Goal: Task Accomplishment & Management: Complete application form

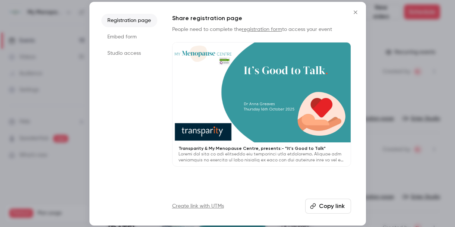
scroll to position [486, 0]
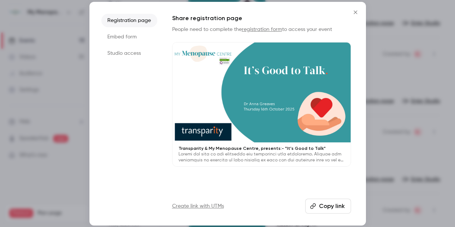
click at [357, 12] on icon "Close" at bounding box center [355, 12] width 9 height 6
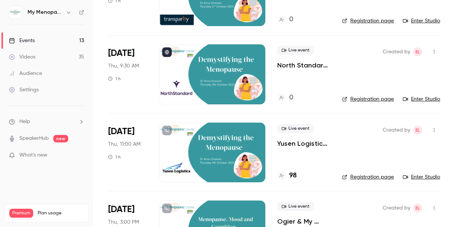
scroll to position [0, 0]
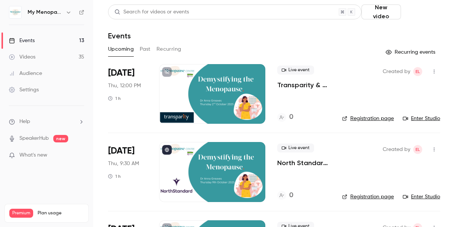
click at [426, 12] on button "Schedule" at bounding box center [422, 11] width 36 height 15
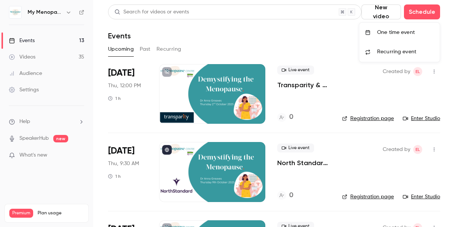
click at [392, 32] on div "One time event" at bounding box center [405, 32] width 57 height 7
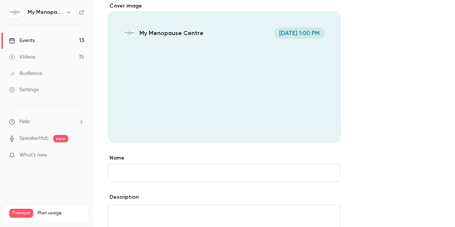
scroll to position [64, 0]
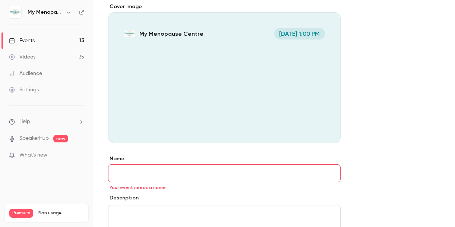
click at [326, 130] on icon "Cover image" at bounding box center [327, 130] width 8 height 6
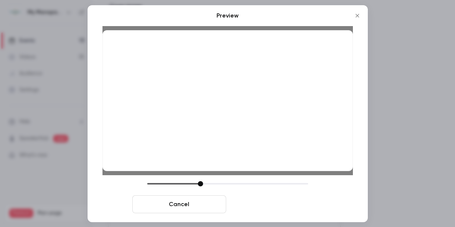
click at [265, 205] on button "Save cover" at bounding box center [276, 204] width 94 height 18
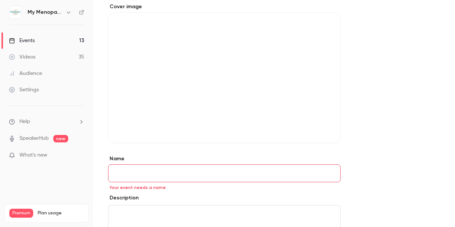
click at [127, 177] on input "Name" at bounding box center [224, 173] width 233 height 18
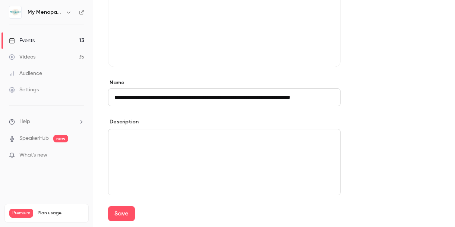
scroll to position [141, 0]
type input "**********"
click at [134, 147] on div "editor" at bounding box center [225, 162] width 232 height 66
click at [122, 140] on p "editor" at bounding box center [225, 138] width 220 height 9
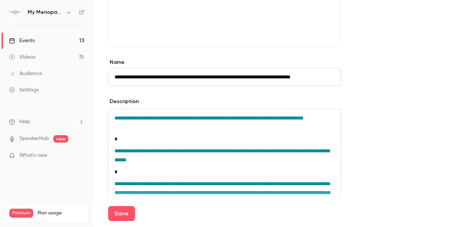
scroll to position [168, 0]
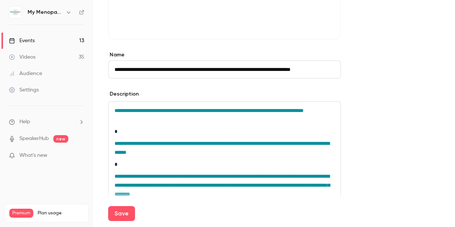
click at [130, 134] on p "*" at bounding box center [225, 131] width 220 height 9
click at [304, 110] on span "**********" at bounding box center [209, 110] width 189 height 5
click at [200, 163] on p "*" at bounding box center [225, 164] width 220 height 9
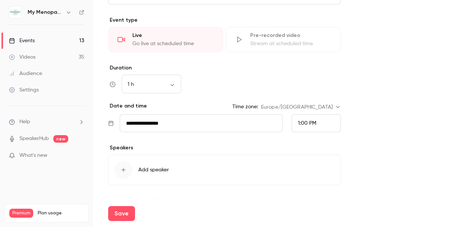
scroll to position [452, 0]
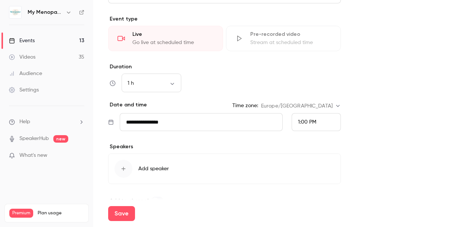
click at [193, 123] on input "**********" at bounding box center [201, 122] width 163 height 18
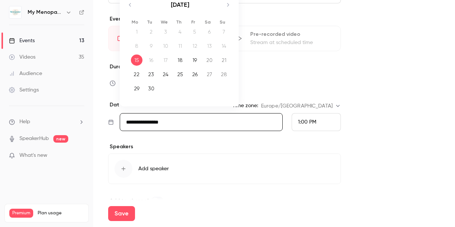
scroll to position [456, 0]
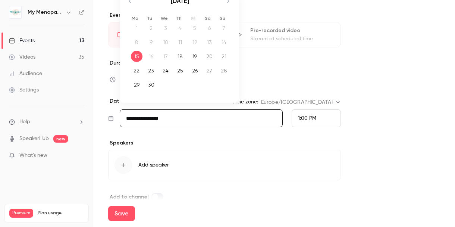
click at [229, 3] on icon "Move forward to switch to the next month." at bounding box center [227, 1] width 9 height 9
click at [181, 71] on div "23" at bounding box center [181, 70] width 12 height 11
type input "**********"
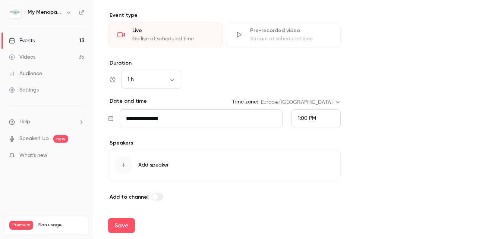
click at [311, 115] on div "1:00 PM" at bounding box center [307, 119] width 18 height 8
click at [304, 49] on span "11:30 AM" at bounding box center [308, 48] width 20 height 5
click at [135, 164] on button "Add speaker" at bounding box center [224, 165] width 233 height 31
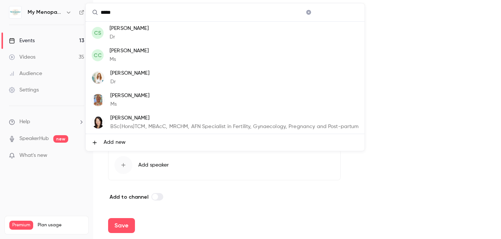
scroll to position [0, 0]
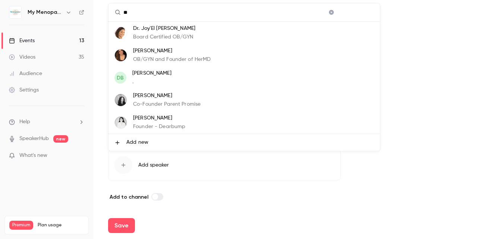
type input "*"
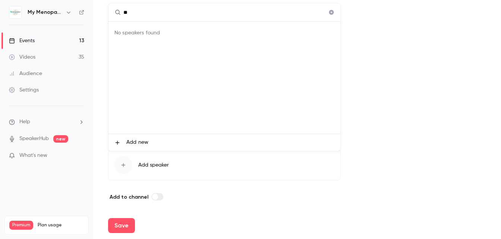
type input "*"
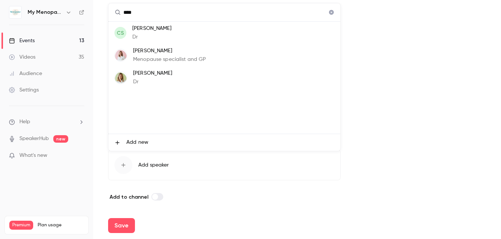
type input "****"
click at [144, 53] on p "[PERSON_NAME]" at bounding box center [169, 51] width 73 height 8
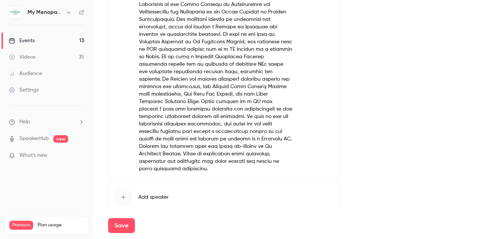
scroll to position [671, 0]
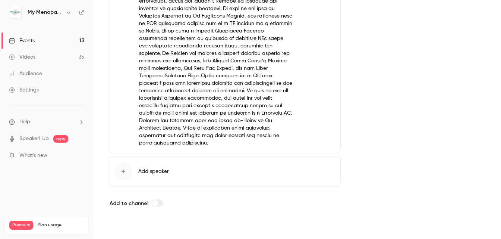
click at [119, 224] on button "Save" at bounding box center [121, 225] width 27 height 15
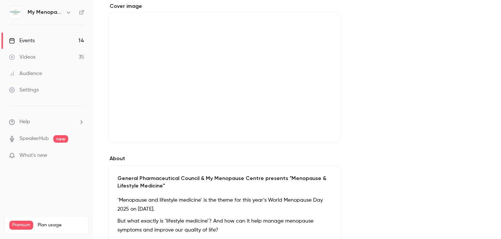
scroll to position [5, 0]
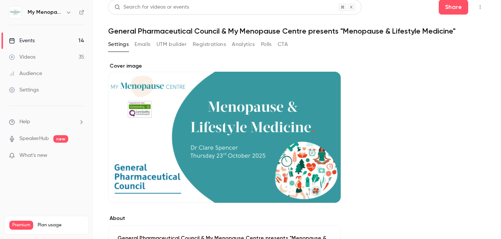
click at [26, 39] on div "Events" at bounding box center [22, 40] width 26 height 7
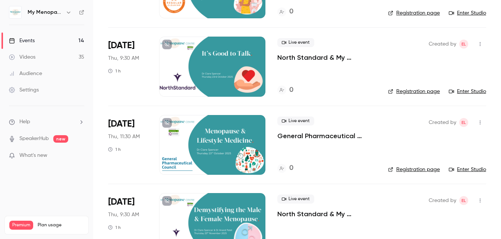
scroll to position [913, 0]
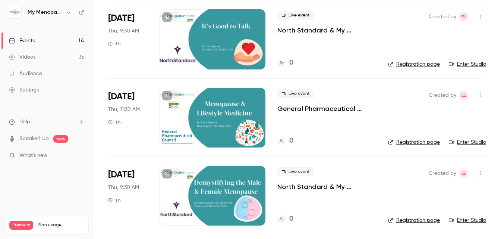
click at [455, 92] on icon "button" at bounding box center [480, 94] width 6 height 5
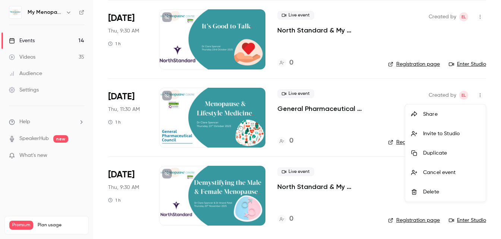
click at [427, 113] on div "Share" at bounding box center [451, 113] width 57 height 7
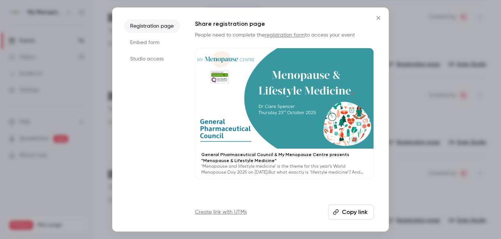
click at [346, 213] on button "Copy link" at bounding box center [351, 211] width 46 height 15
click at [378, 18] on icon "Close" at bounding box center [378, 18] width 9 height 6
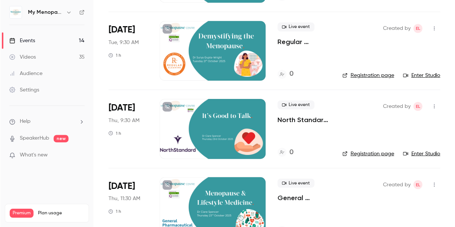
scroll to position [824, 0]
